Goal: Navigation & Orientation: Find specific page/section

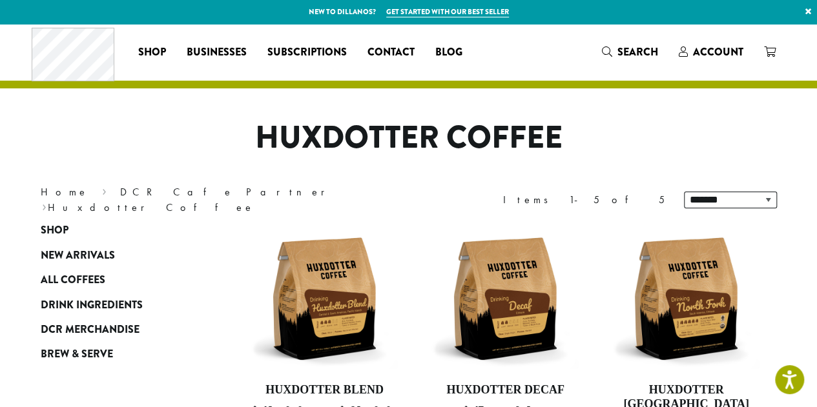
scroll to position [129, 0]
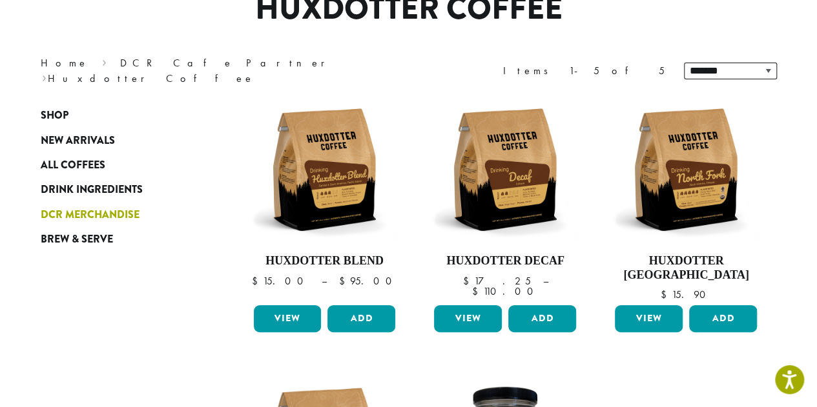
click at [76, 221] on span "DCR Merchandise" at bounding box center [90, 215] width 99 height 16
